Goal: Task Accomplishment & Management: Manage account settings

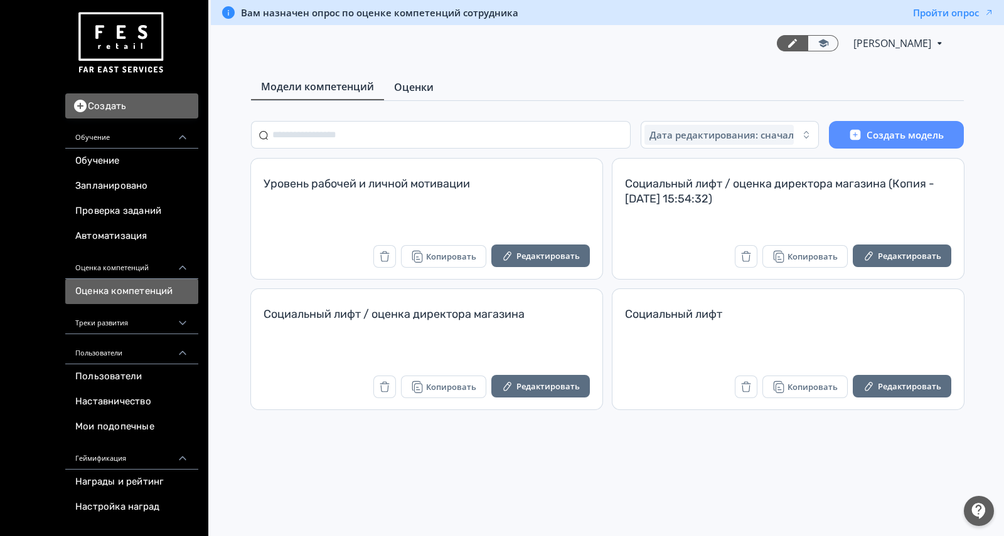
click at [408, 90] on span "Оценки" at bounding box center [414, 87] width 40 height 15
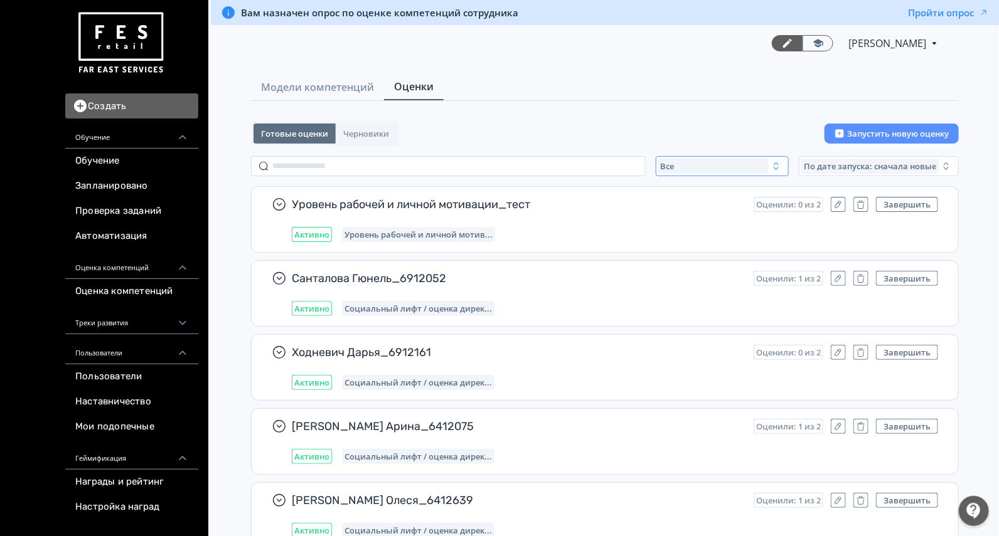
click at [669, 161] on span "Все" at bounding box center [668, 166] width 14 height 10
click at [702, 241] on span "Завершенные" at bounding box center [704, 240] width 65 height 13
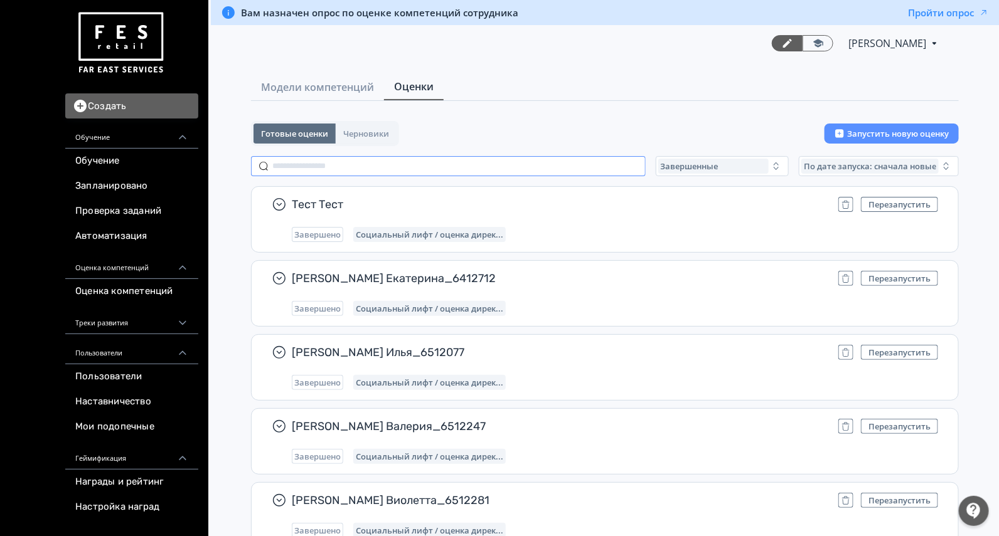
click at [334, 171] on input "text" at bounding box center [448, 166] width 395 height 20
paste input "**********"
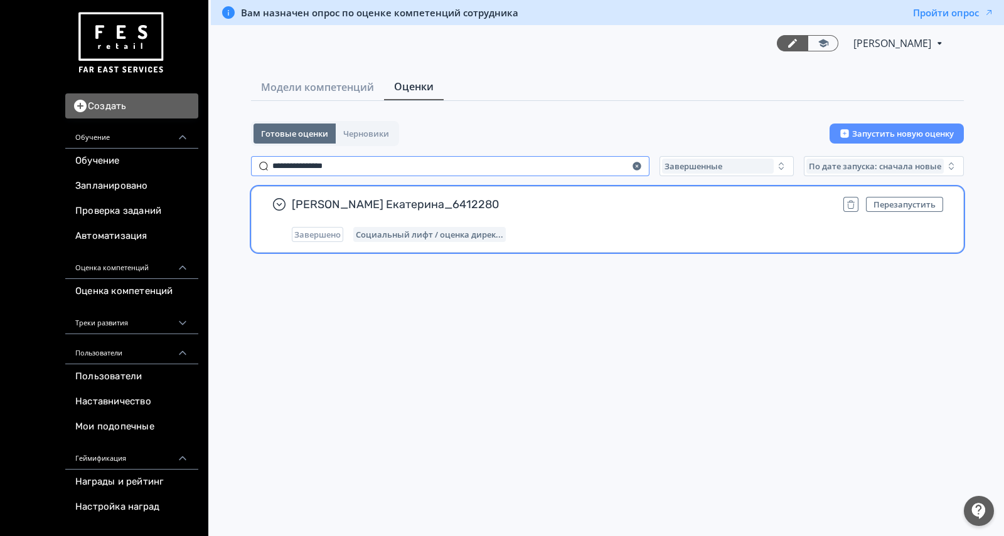
type input "**********"
click at [599, 216] on div "Ушкова Екатерина_6412280 Перезапустить Завершено Социальный лифт / оценка дирек…" at bounding box center [617, 219] width 651 height 45
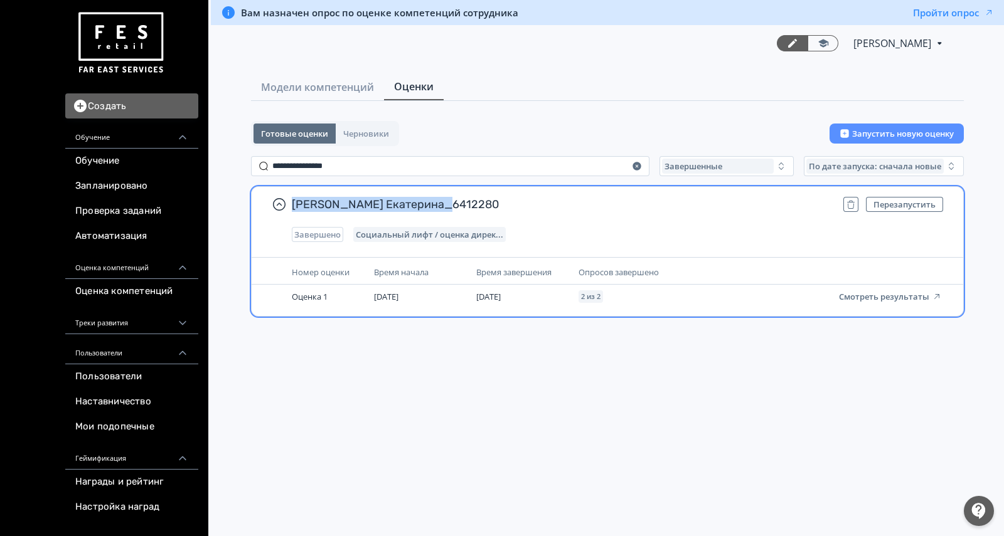
drag, startPoint x: 477, startPoint y: 206, endPoint x: 292, endPoint y: 199, distance: 184.6
click at [292, 199] on span "Ушкова Екатерина_6412280" at bounding box center [562, 204] width 541 height 15
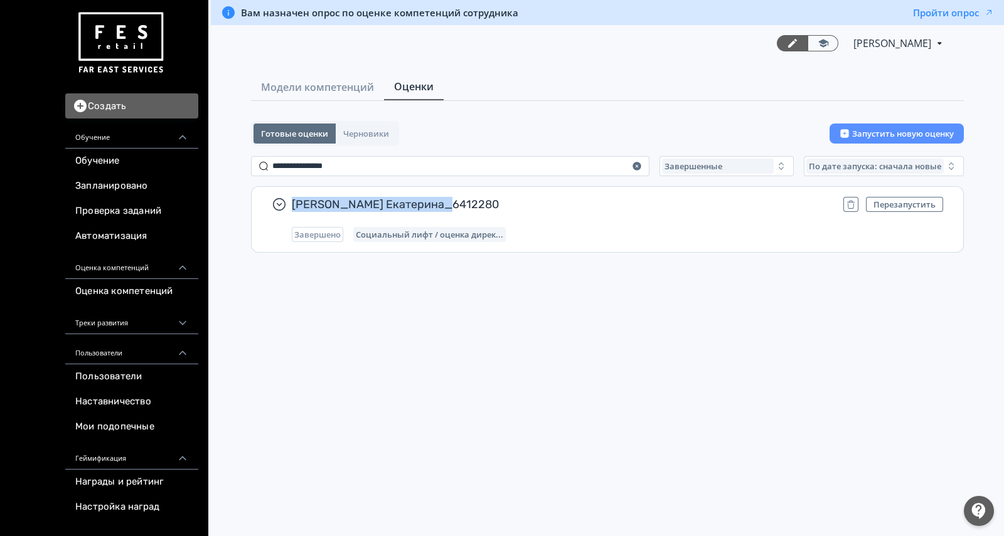
copy span "Ушкова Екатерина_6412280"
click at [328, 87] on span "Модели компетенций" at bounding box center [317, 87] width 113 height 15
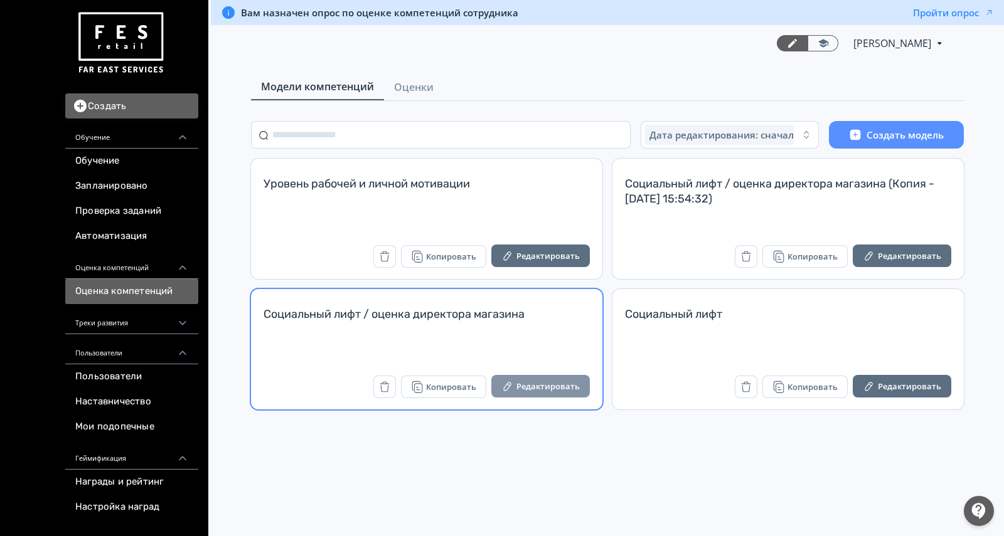
click at [555, 385] on button "Редактировать" at bounding box center [540, 386] width 99 height 23
click at [520, 388] on button "Редактировать" at bounding box center [540, 386] width 99 height 23
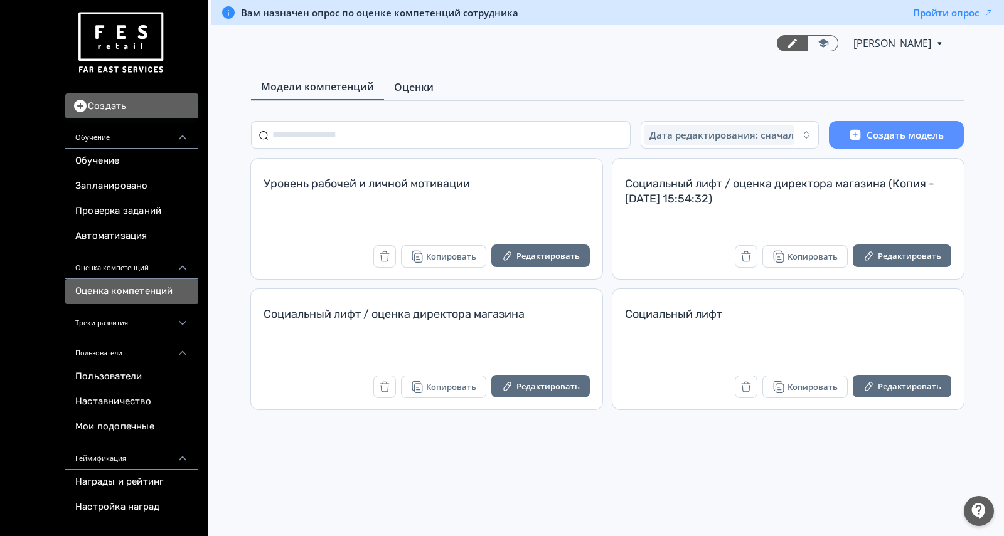
click at [411, 92] on span "Оценки" at bounding box center [414, 87] width 40 height 15
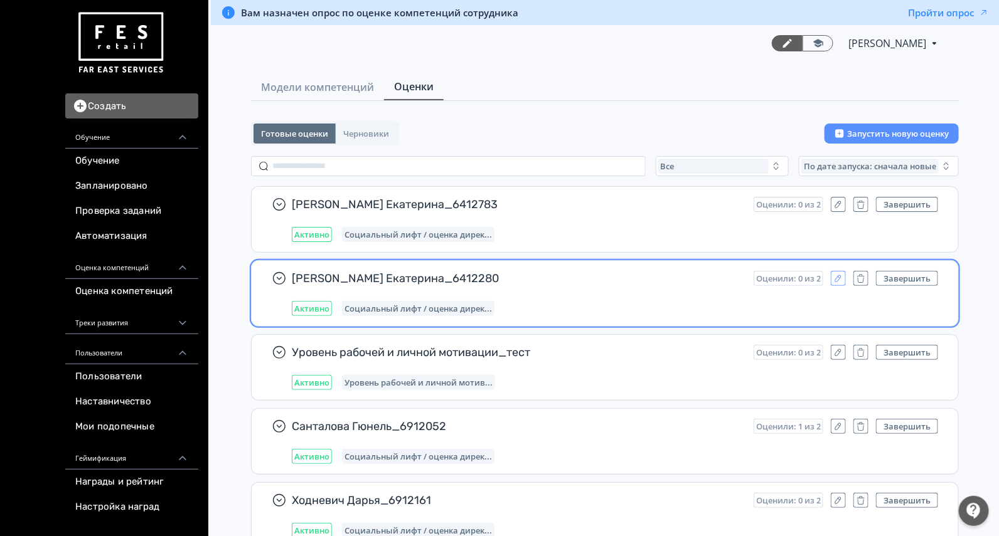
click at [840, 271] on button "button" at bounding box center [838, 278] width 15 height 15
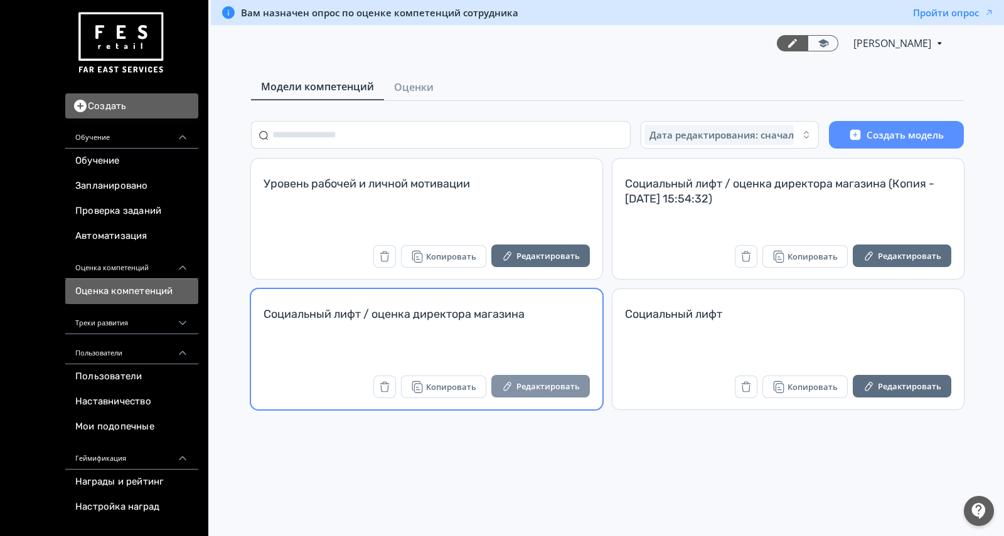
click at [521, 387] on button "Редактировать" at bounding box center [540, 386] width 99 height 23
